Goal: Task Accomplishment & Management: Use online tool/utility

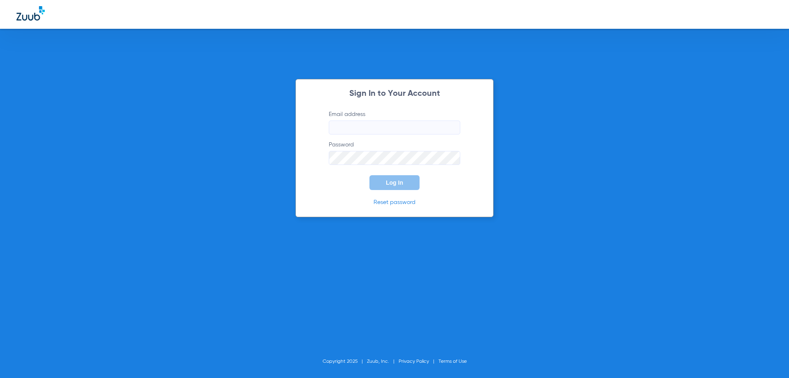
type input "[PERSON_NAME][EMAIL_ADDRESS][PERSON_NAME][DOMAIN_NAME]"
click at [404, 186] on button "Log In" at bounding box center [395, 182] width 50 height 15
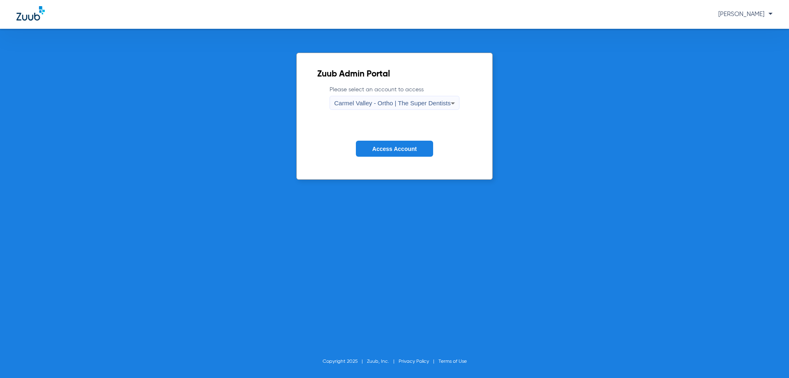
click at [433, 105] on span "Carmel Valley - Ortho | The Super Dentists" at bounding box center [392, 102] width 116 height 7
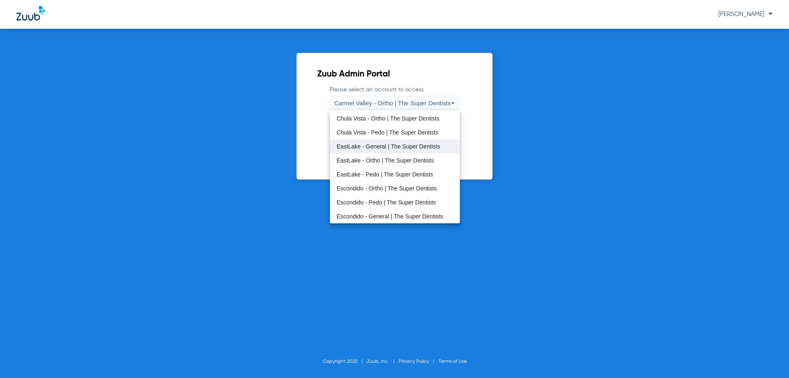
scroll to position [41, 0]
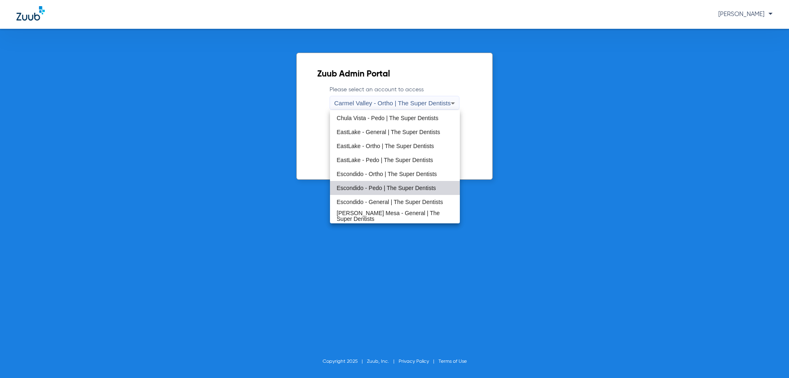
click at [413, 184] on mat-option "Escondido - Pedo | The Super Dentists" at bounding box center [394, 188] width 129 height 14
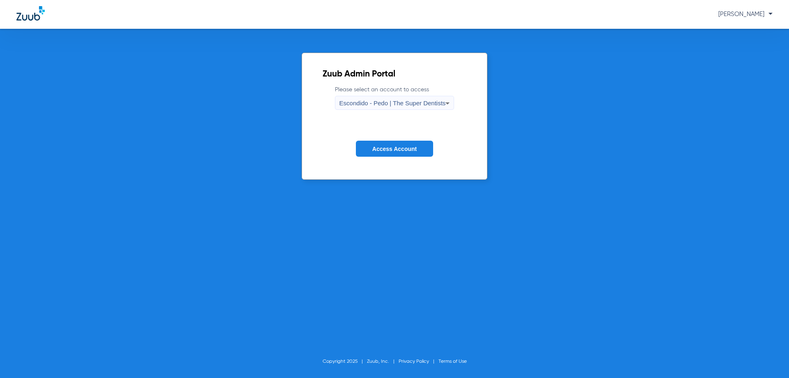
click at [399, 150] on span "Access Account" at bounding box center [394, 149] width 44 height 7
